Goal: Navigation & Orientation: Find specific page/section

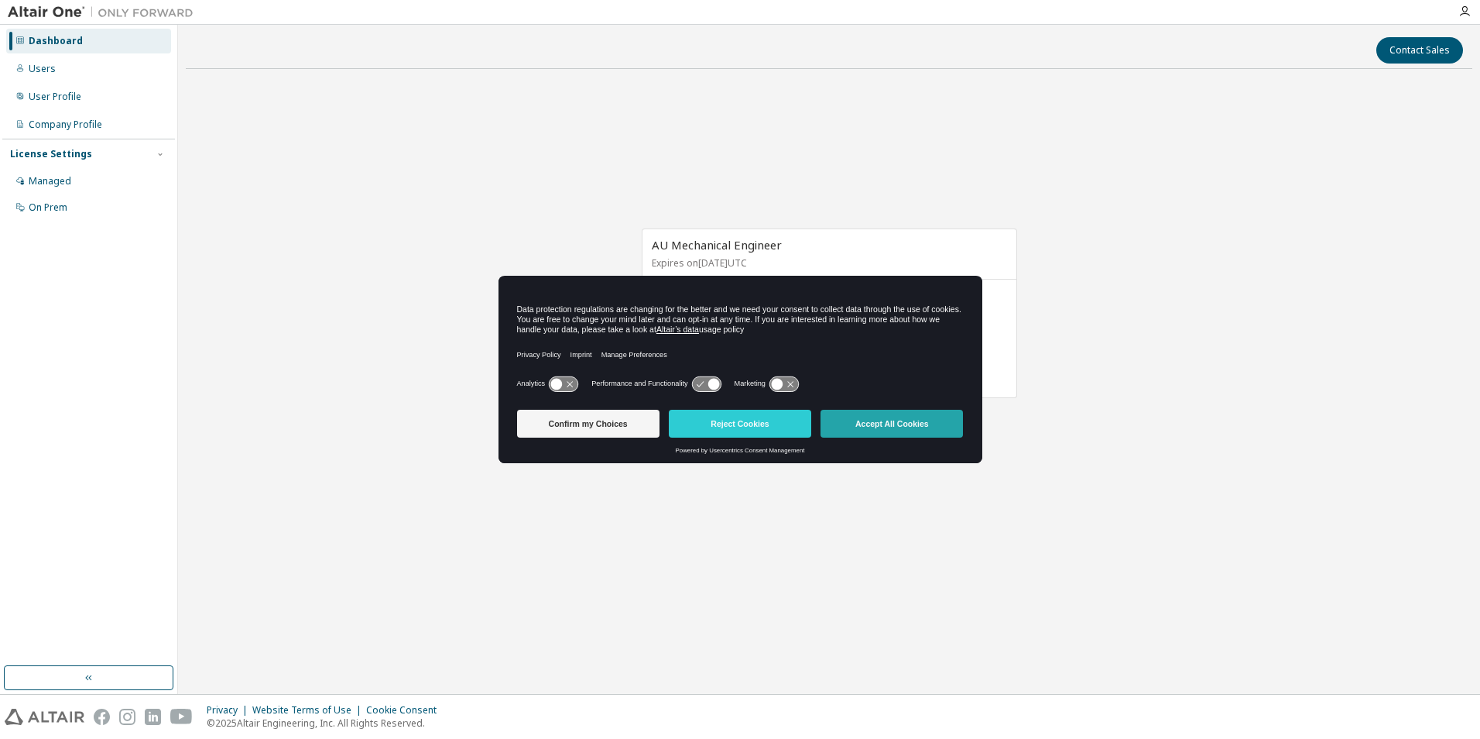
click at [847, 423] on button "Accept All Cookies" at bounding box center [892, 424] width 142 height 28
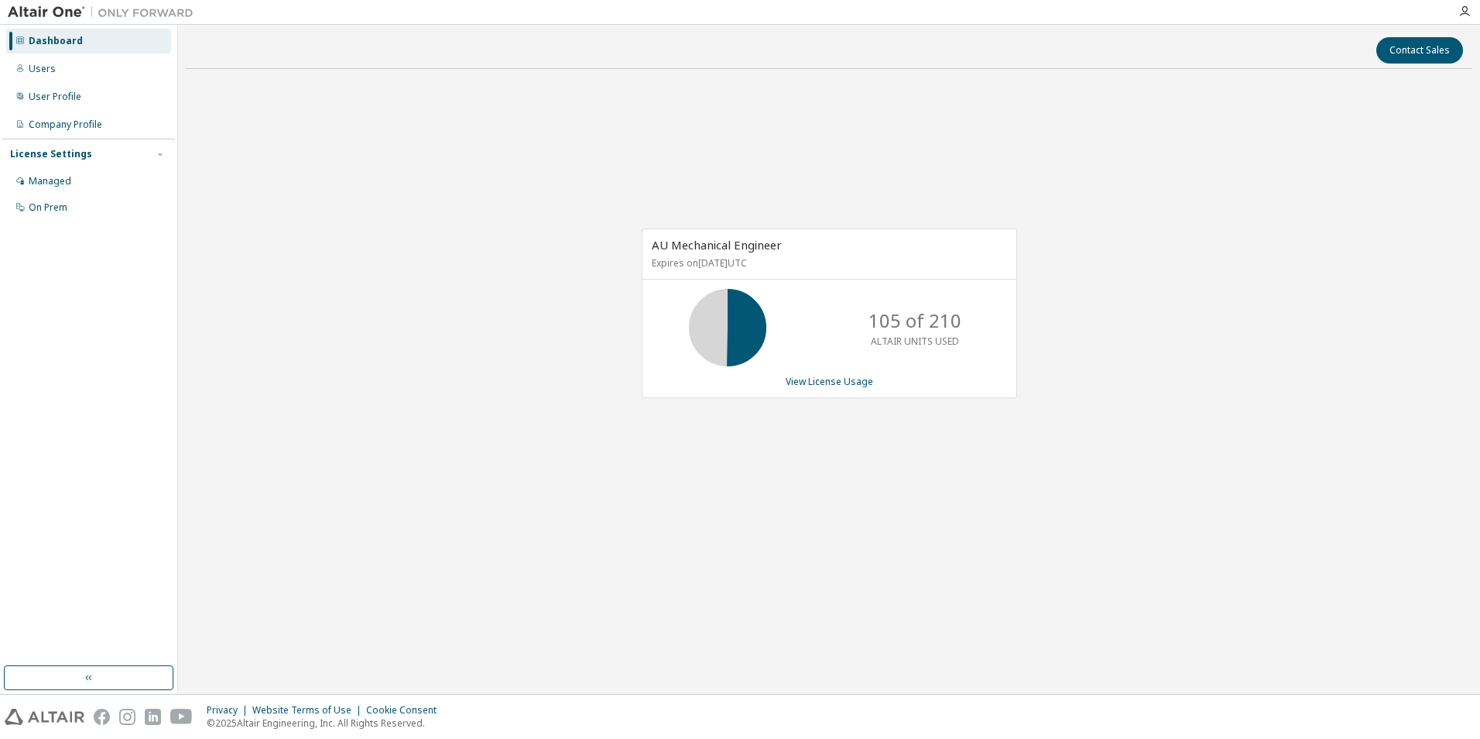
click at [43, 46] on div "Dashboard" at bounding box center [56, 41] width 54 height 12
click at [46, 15] on img at bounding box center [105, 12] width 194 height 15
click at [144, 9] on img at bounding box center [105, 12] width 194 height 15
click at [56, 65] on div "Users" at bounding box center [88, 69] width 165 height 25
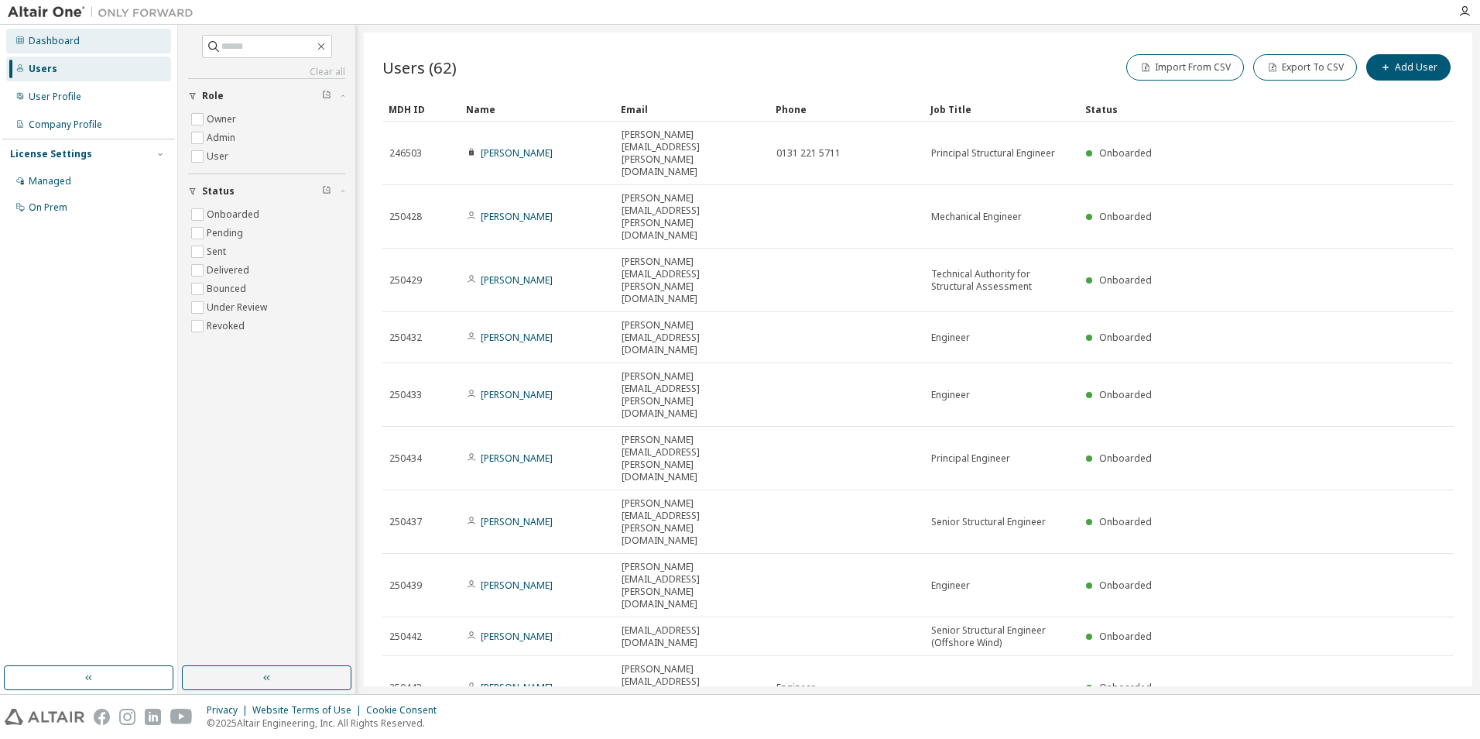
click at [54, 42] on div "Dashboard" at bounding box center [54, 41] width 51 height 12
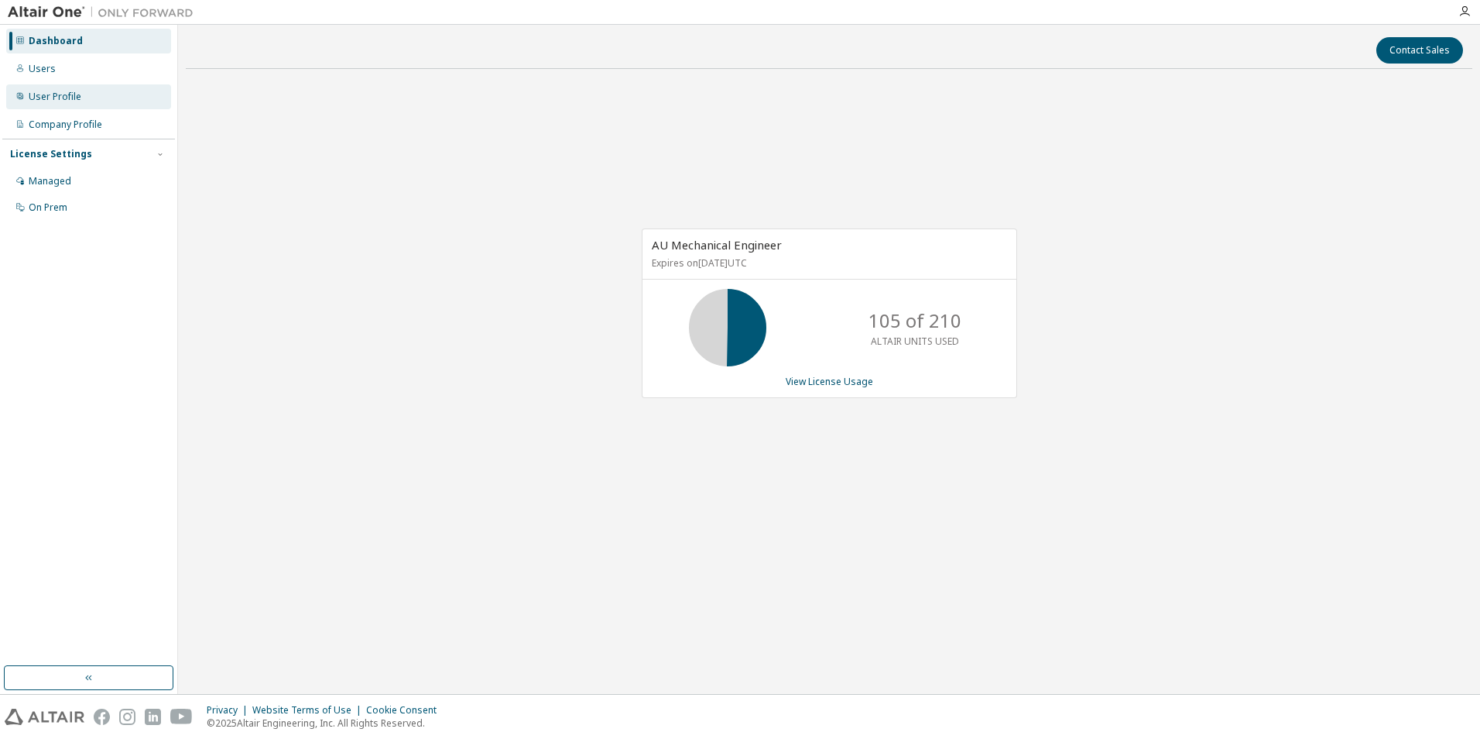
click at [62, 96] on div "User Profile" at bounding box center [55, 97] width 53 height 12
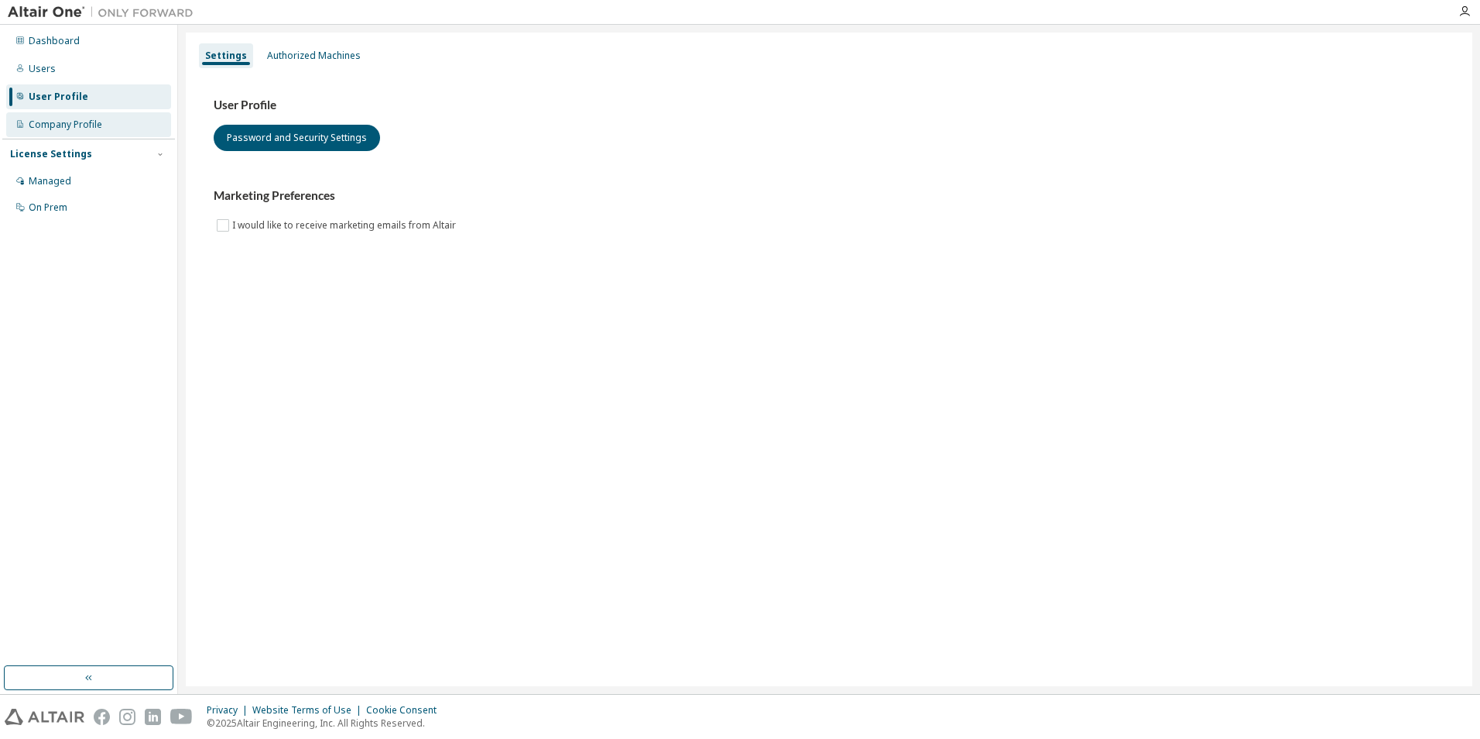
click at [62, 123] on div "Company Profile" at bounding box center [66, 124] width 74 height 12
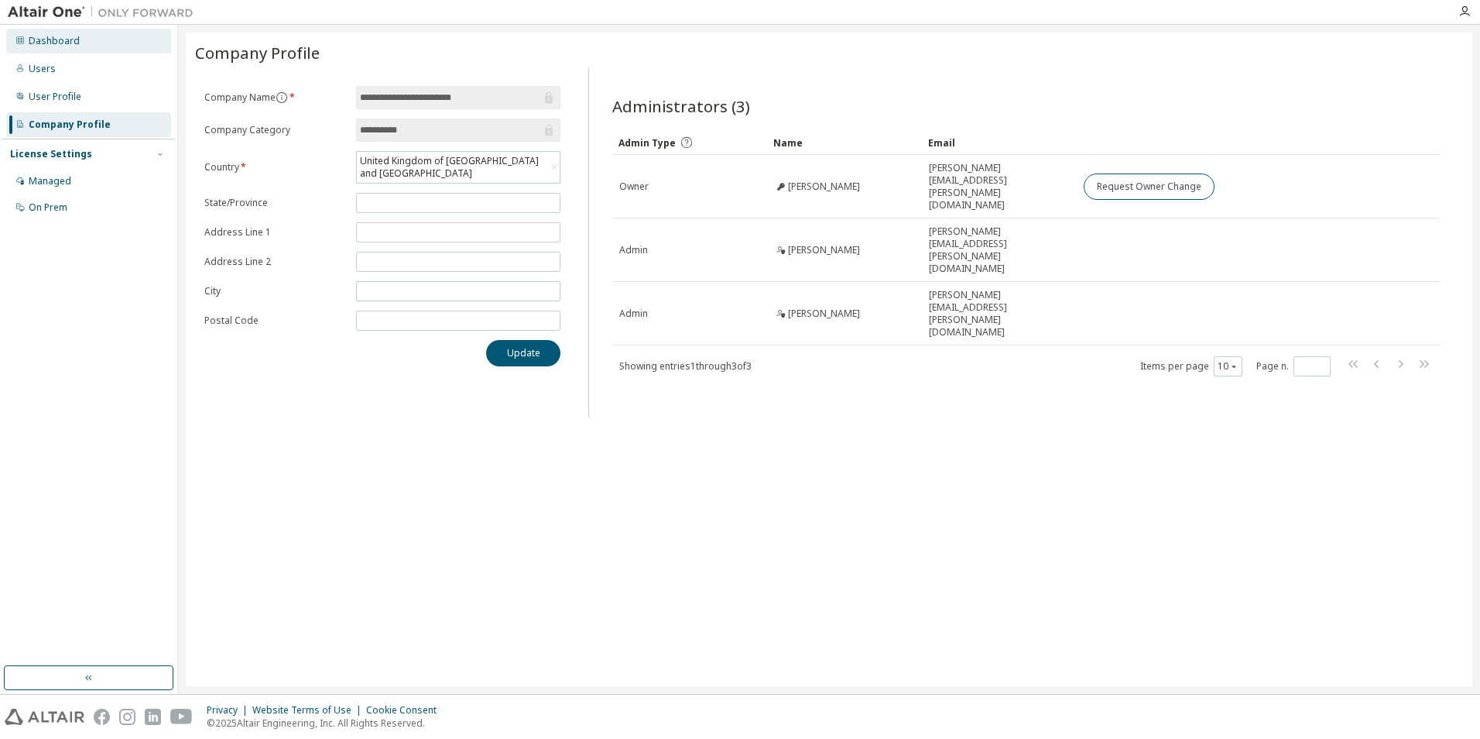
click at [21, 39] on icon at bounding box center [20, 40] width 8 height 8
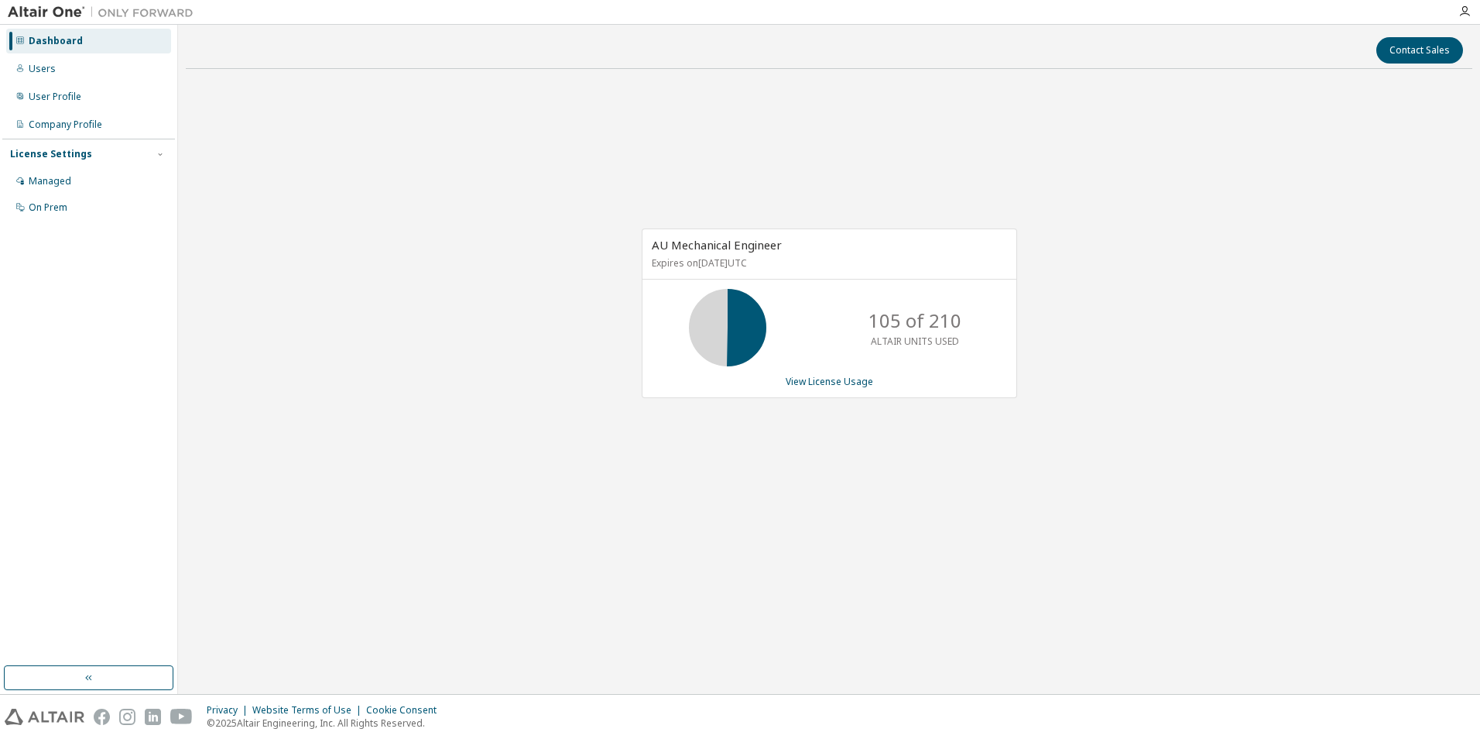
click at [18, 41] on icon at bounding box center [19, 40] width 9 height 9
click at [9, 41] on div "Dashboard" at bounding box center [88, 41] width 165 height 25
click at [22, 12] on img at bounding box center [105, 12] width 194 height 15
click at [111, 17] on img at bounding box center [105, 12] width 194 height 15
click at [102, 679] on button "button" at bounding box center [89, 677] width 170 height 25
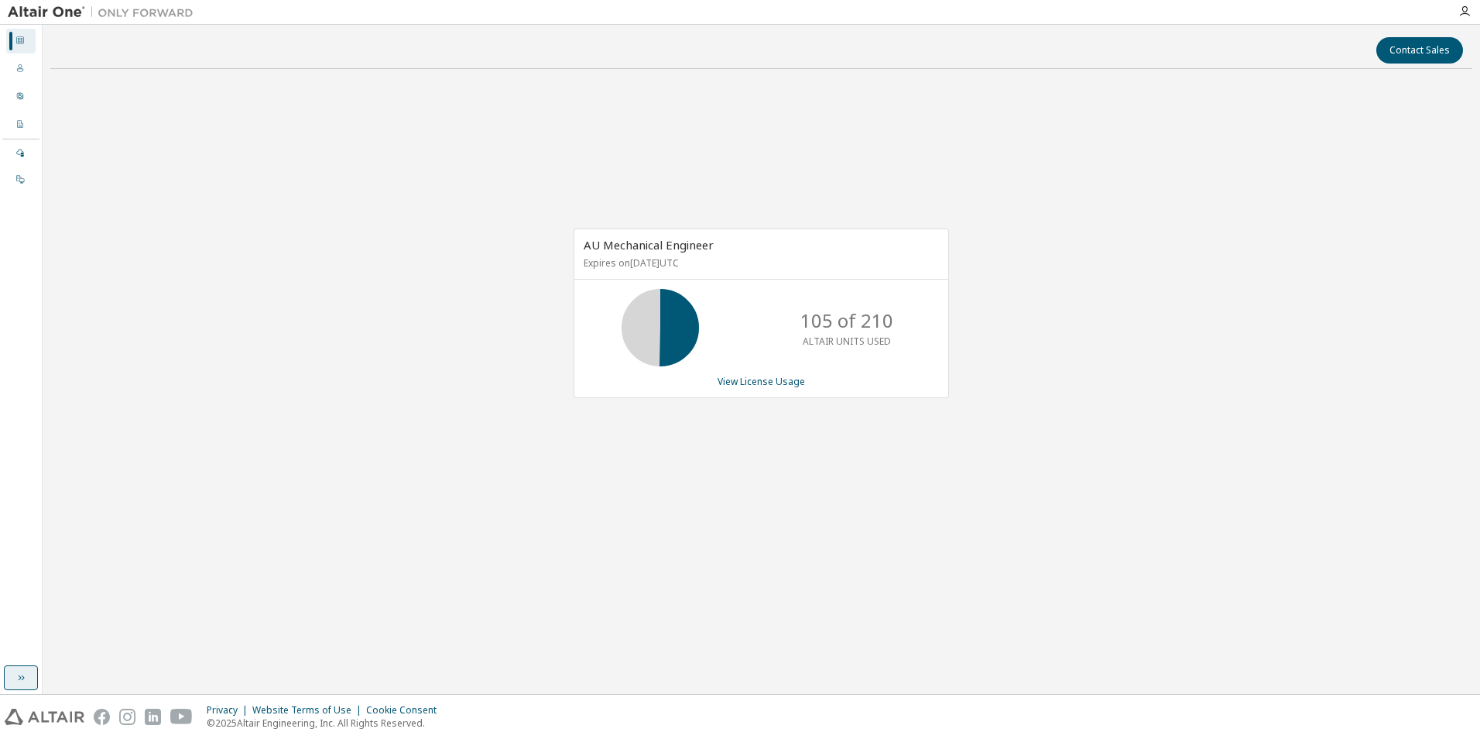
click at [22, 684] on button "button" at bounding box center [21, 677] width 34 height 25
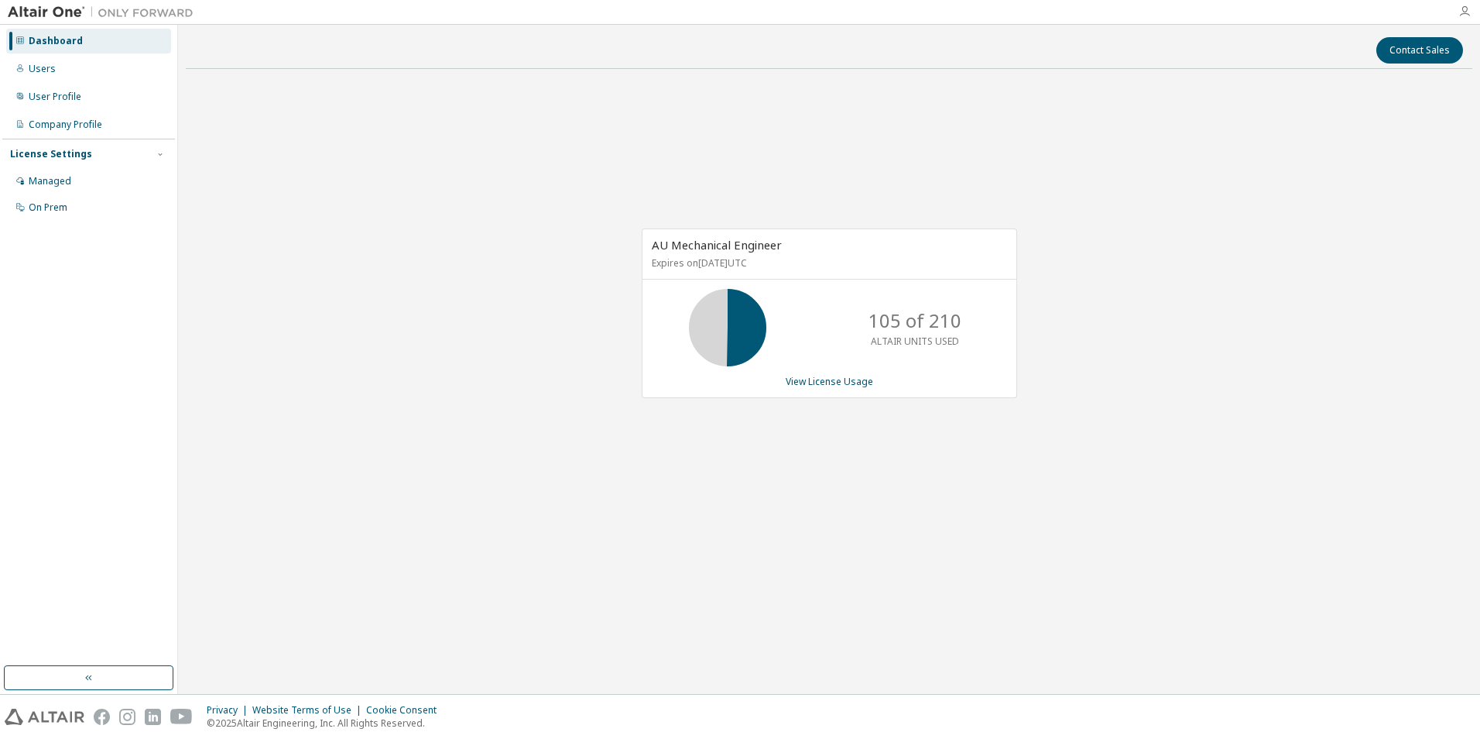
click at [1467, 10] on icon "button" at bounding box center [1465, 11] width 12 height 12
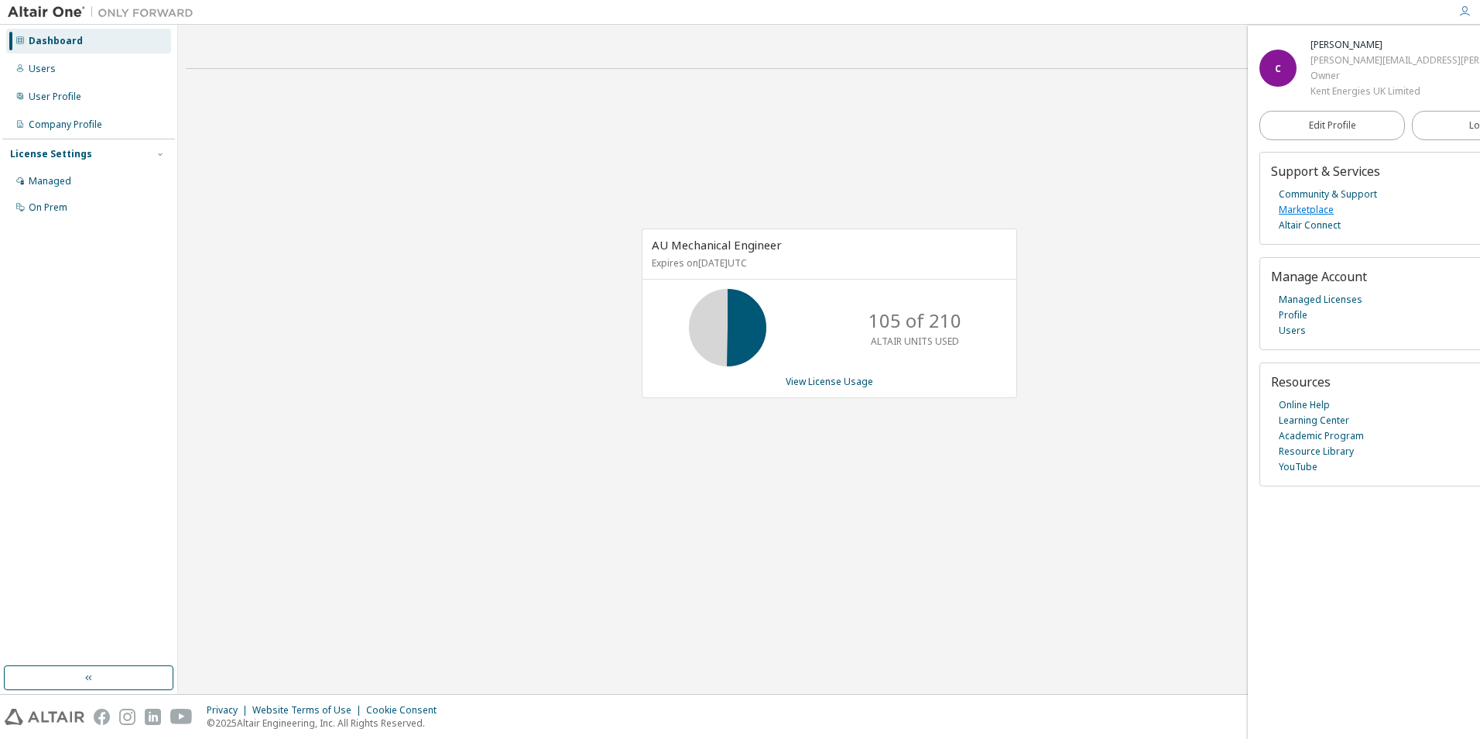
click at [1324, 209] on link "Marketplace" at bounding box center [1306, 209] width 55 height 15
